Goal: Task Accomplishment & Management: Use online tool/utility

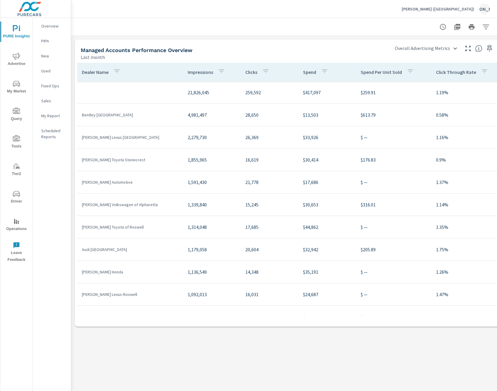
click at [110, 69] on div "Dealer Name" at bounding box center [102, 72] width 41 height 14
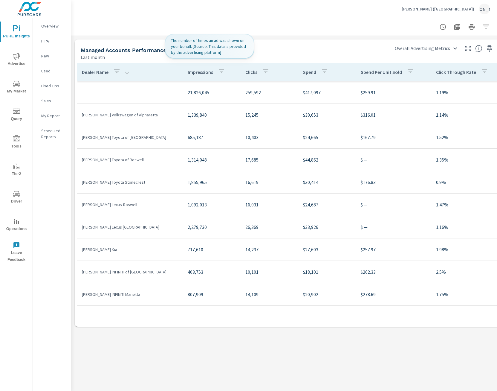
click at [212, 73] on div "Impressions" at bounding box center [208, 72] width 40 height 14
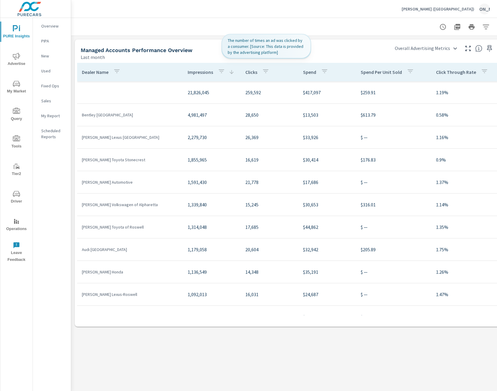
click at [263, 71] on icon "button" at bounding box center [265, 71] width 7 height 7
click at [263, 71] on div at bounding box center [248, 195] width 497 height 391
click at [250, 70] on p "Clicks" at bounding box center [252, 72] width 12 height 6
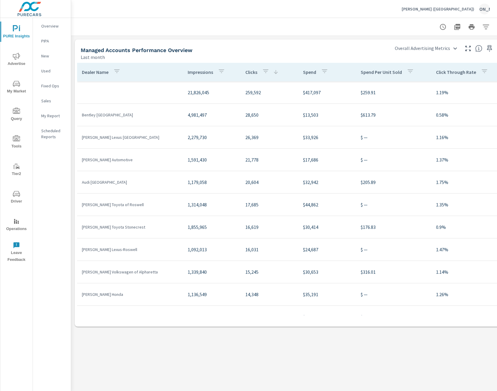
click at [250, 70] on p "Clicks" at bounding box center [252, 72] width 12 height 6
click at [305, 69] on div "Spend" at bounding box center [317, 72] width 28 height 14
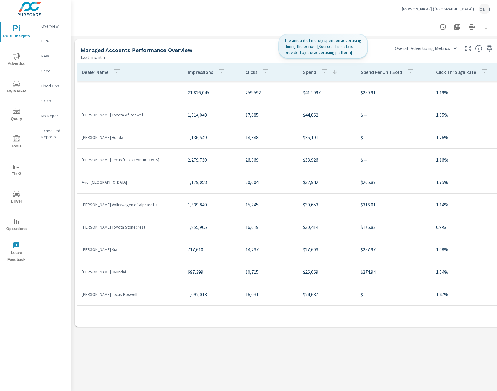
click at [305, 69] on div "Spend" at bounding box center [320, 72] width 35 height 14
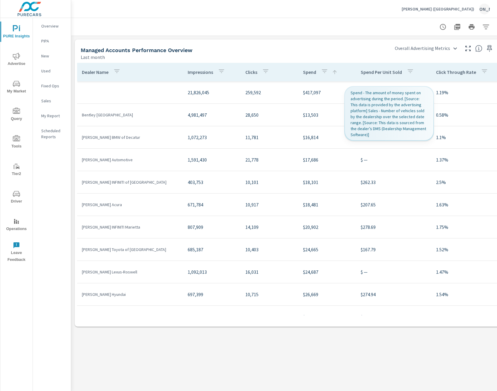
click at [372, 71] on p "Spend Per Unit Sold" at bounding box center [381, 72] width 41 height 6
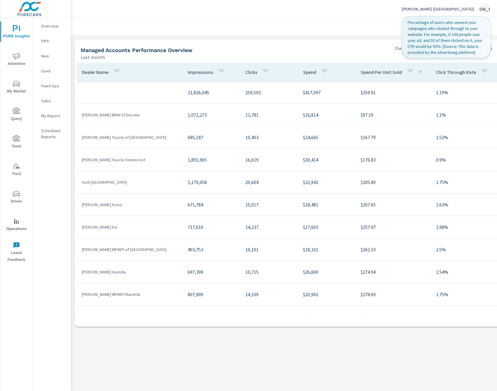
click at [451, 68] on div "Click Through Rate" at bounding box center [463, 72] width 54 height 14
click at [451, 71] on p "Click Through Rate" at bounding box center [456, 72] width 40 height 6
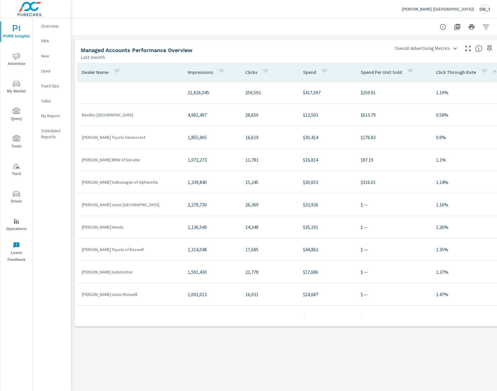
click at [87, 72] on p "Dealer Name" at bounding box center [95, 72] width 27 height 6
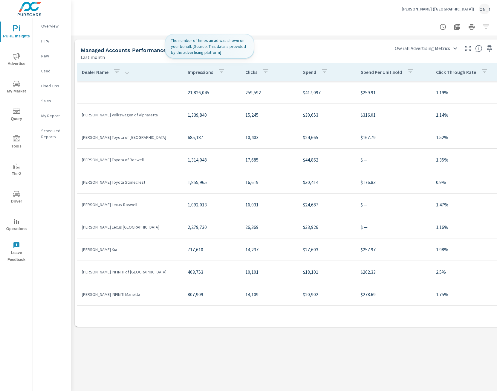
click at [205, 70] on p "Impressions" at bounding box center [200, 72] width 25 height 6
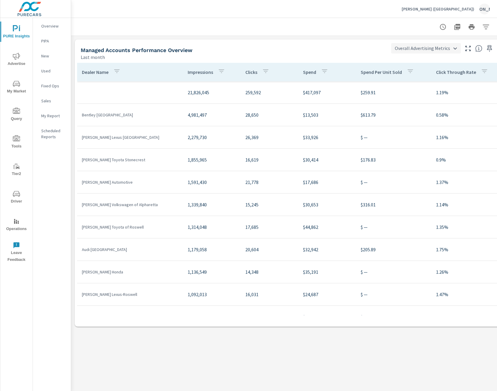
click at [456, 46] on body "PURE Insights Advertise My Market Query Tools Tier2 Driver Operations Leave Fee…" at bounding box center [248, 195] width 497 height 391
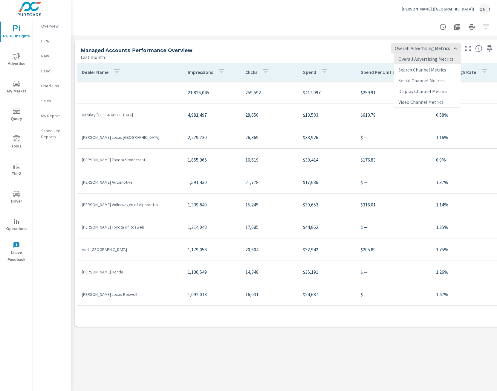
click at [432, 72] on li "Search Channel Metrics" at bounding box center [427, 69] width 67 height 11
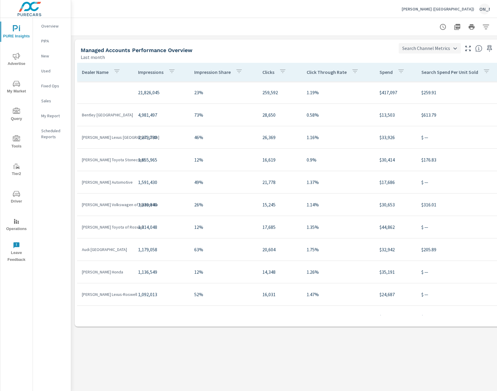
click at [442, 46] on body "PURE Insights Advertise My Market Query Tools Tier2 Driver Operations Leave Fee…" at bounding box center [248, 195] width 497 height 391
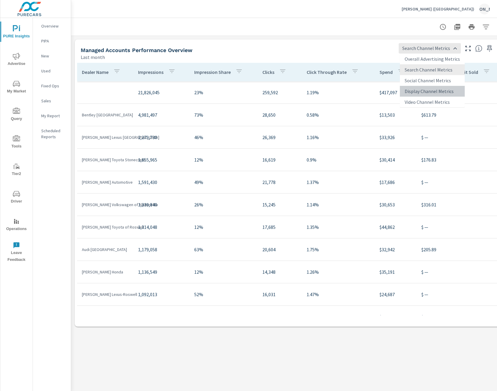
click at [433, 89] on li "Display Channel Metrics" at bounding box center [432, 91] width 65 height 11
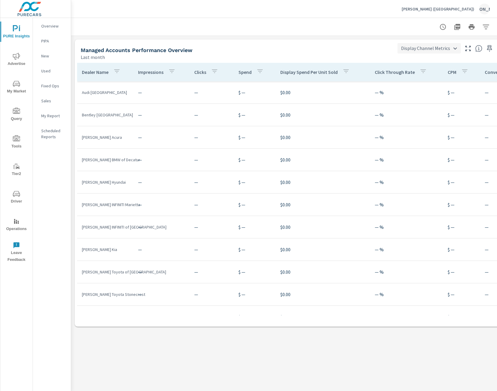
click at [433, 47] on body "PURE Insights Advertise My Market Query Tools Tier2 Driver Operations Leave Fee…" at bounding box center [248, 195] width 497 height 391
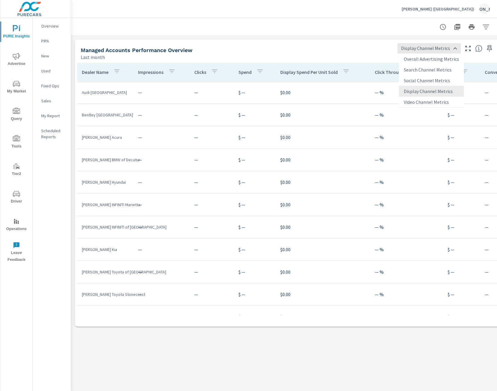
click at [436, 61] on li "Overall Advertising Metrics" at bounding box center [431, 59] width 65 height 11
type input "Overall Advertising Metrics"
